Goal: Obtain resource: Obtain resource

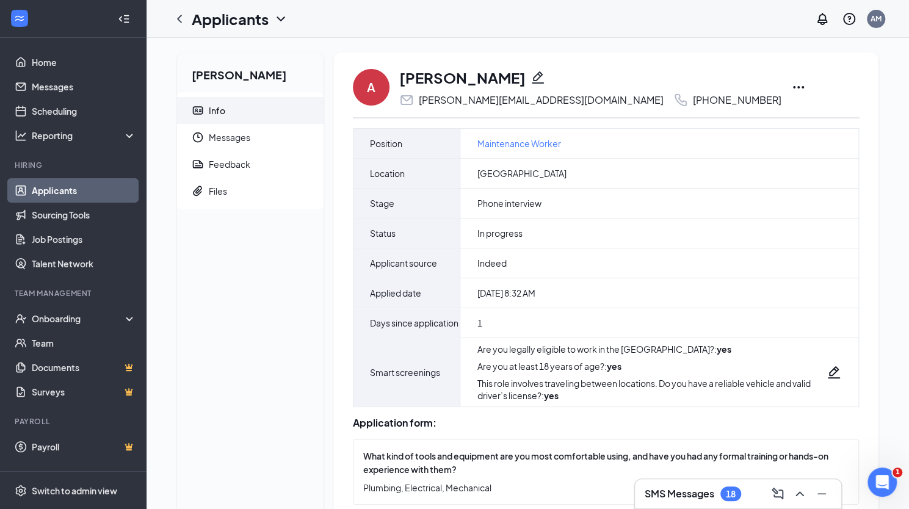
click at [791, 84] on icon "Ellipses" at bounding box center [798, 87] width 15 height 15
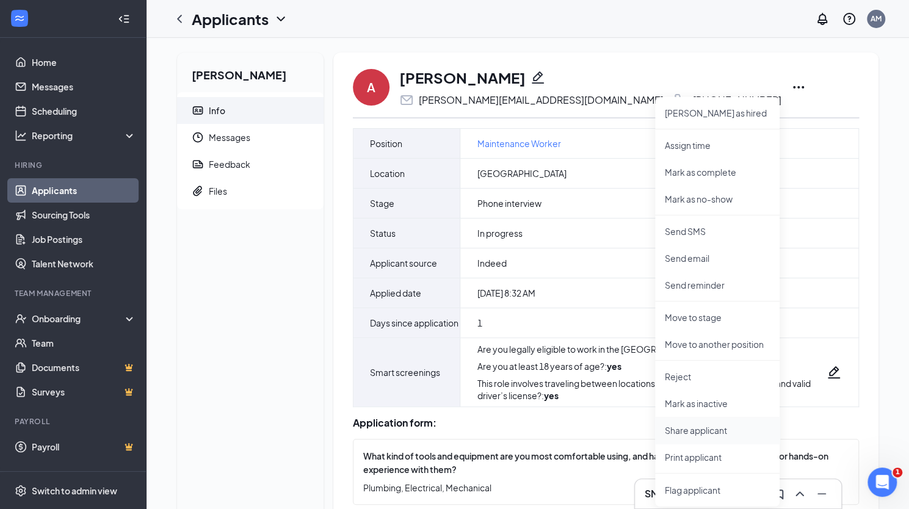
click at [702, 429] on p "Share applicant" at bounding box center [717, 430] width 105 height 12
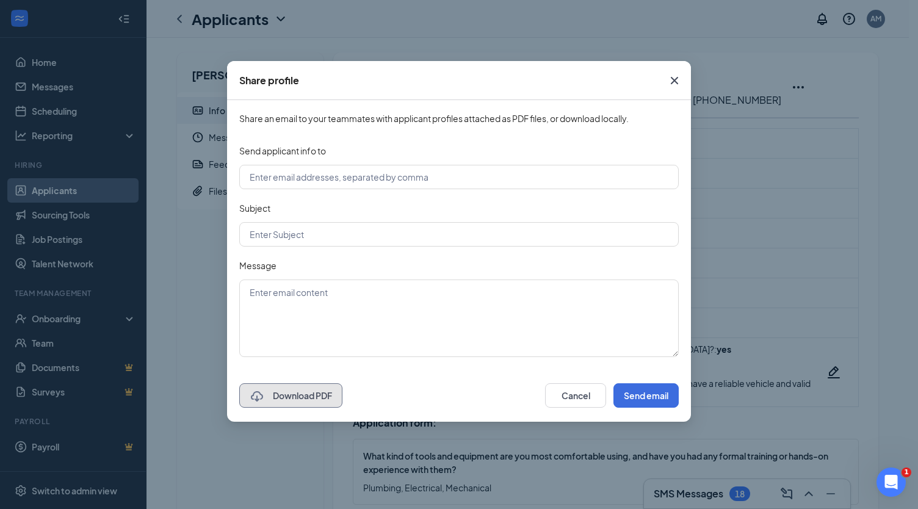
click at [290, 396] on button "Download PDF" at bounding box center [290, 395] width 103 height 24
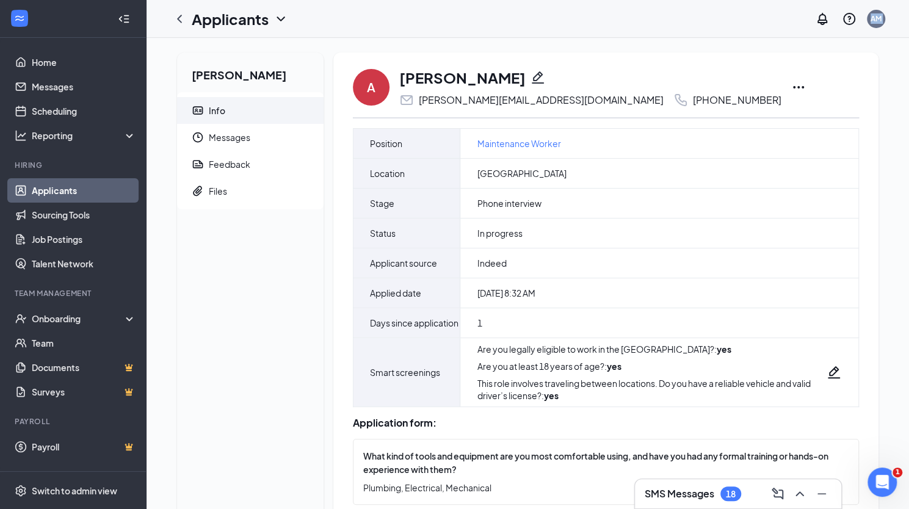
drag, startPoint x: 411, startPoint y: 28, endPoint x: 740, endPoint y: -63, distance: 340.8
click at [740, 0] on html "Home Messages Scheduling Reporting Hiring Applicants Sourcing Tools Job Posting…" at bounding box center [454, 254] width 909 height 509
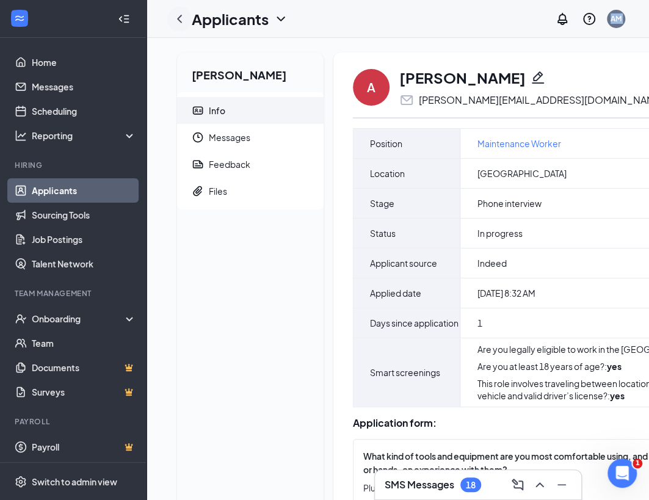
click at [180, 15] on icon "ChevronLeft" at bounding box center [179, 19] width 15 height 15
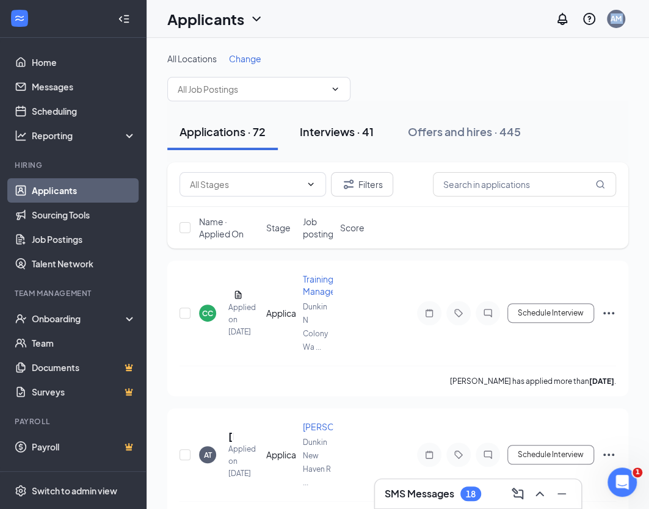
click at [369, 133] on div "Interviews · 41" at bounding box center [337, 131] width 74 height 15
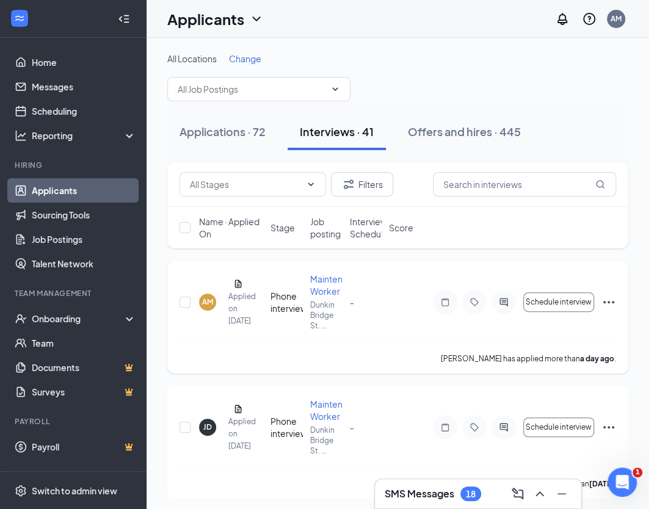
click at [330, 279] on span "Maintenance Worker" at bounding box center [336, 284] width 52 height 23
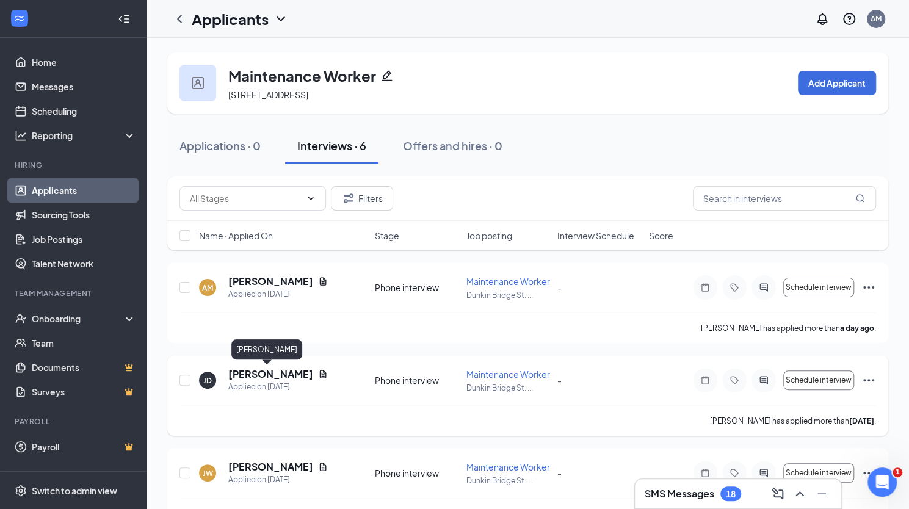
click at [272, 373] on h5 "[PERSON_NAME]" at bounding box center [270, 373] width 85 height 13
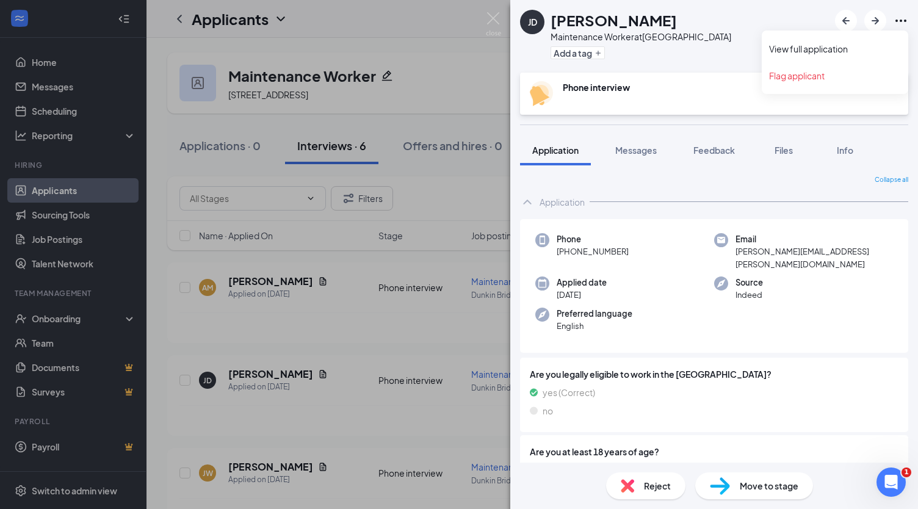
click at [901, 22] on icon "Ellipses" at bounding box center [900, 20] width 15 height 15
click at [845, 46] on link "View full application" at bounding box center [835, 49] width 132 height 12
